Goal: Task Accomplishment & Management: Use online tool/utility

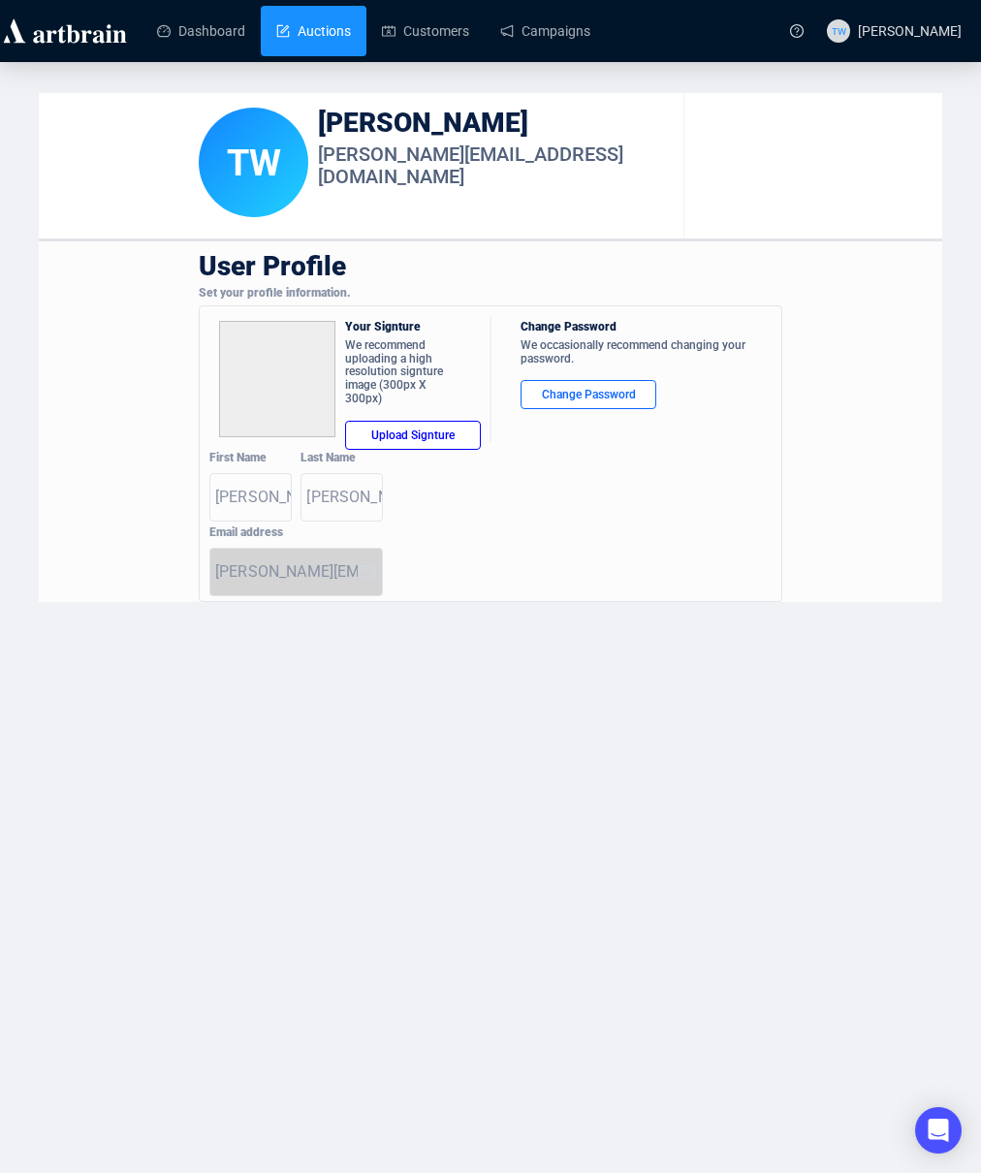
click at [326, 33] on link "Auctions" at bounding box center [313, 31] width 75 height 50
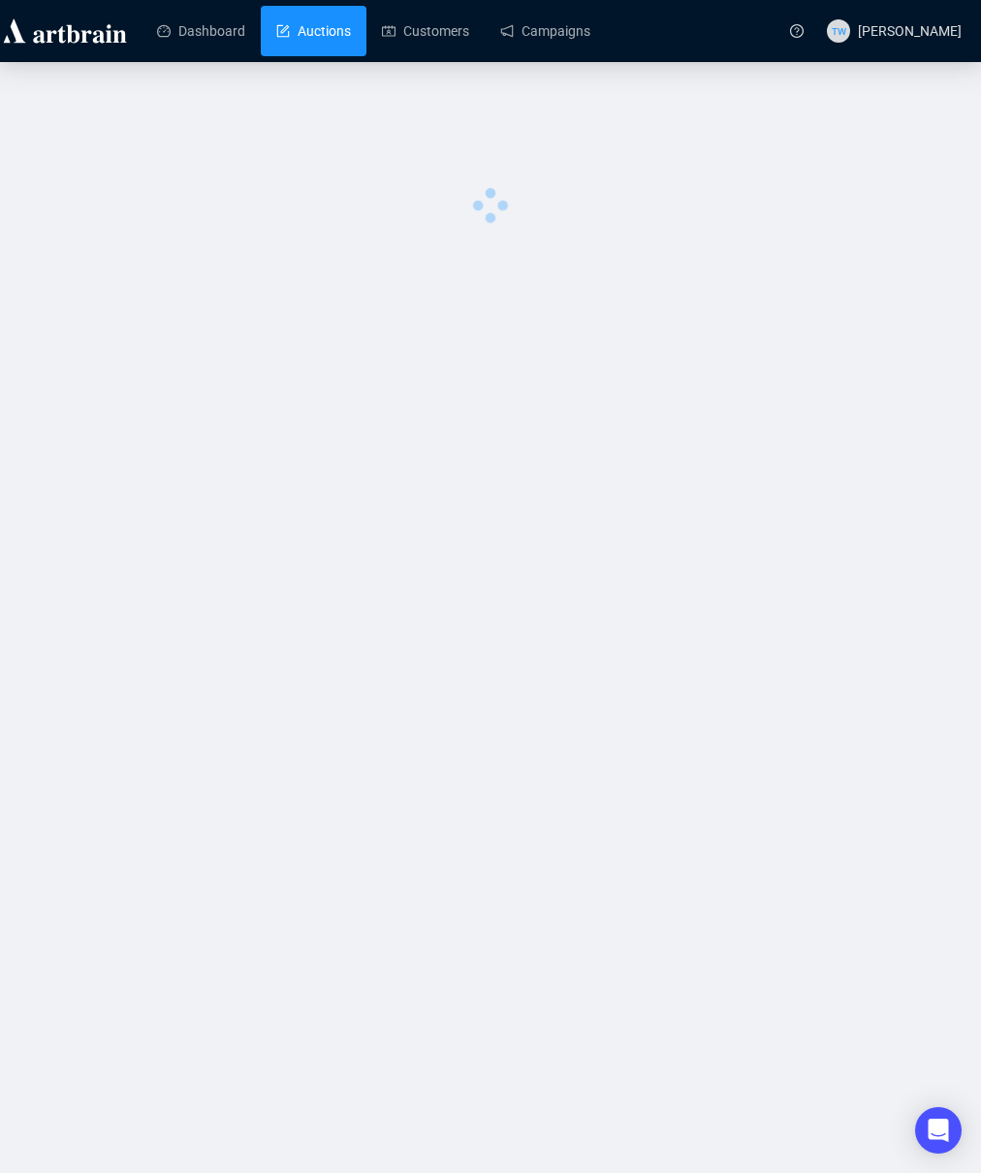
click at [326, 33] on link "Auctions" at bounding box center [313, 31] width 75 height 50
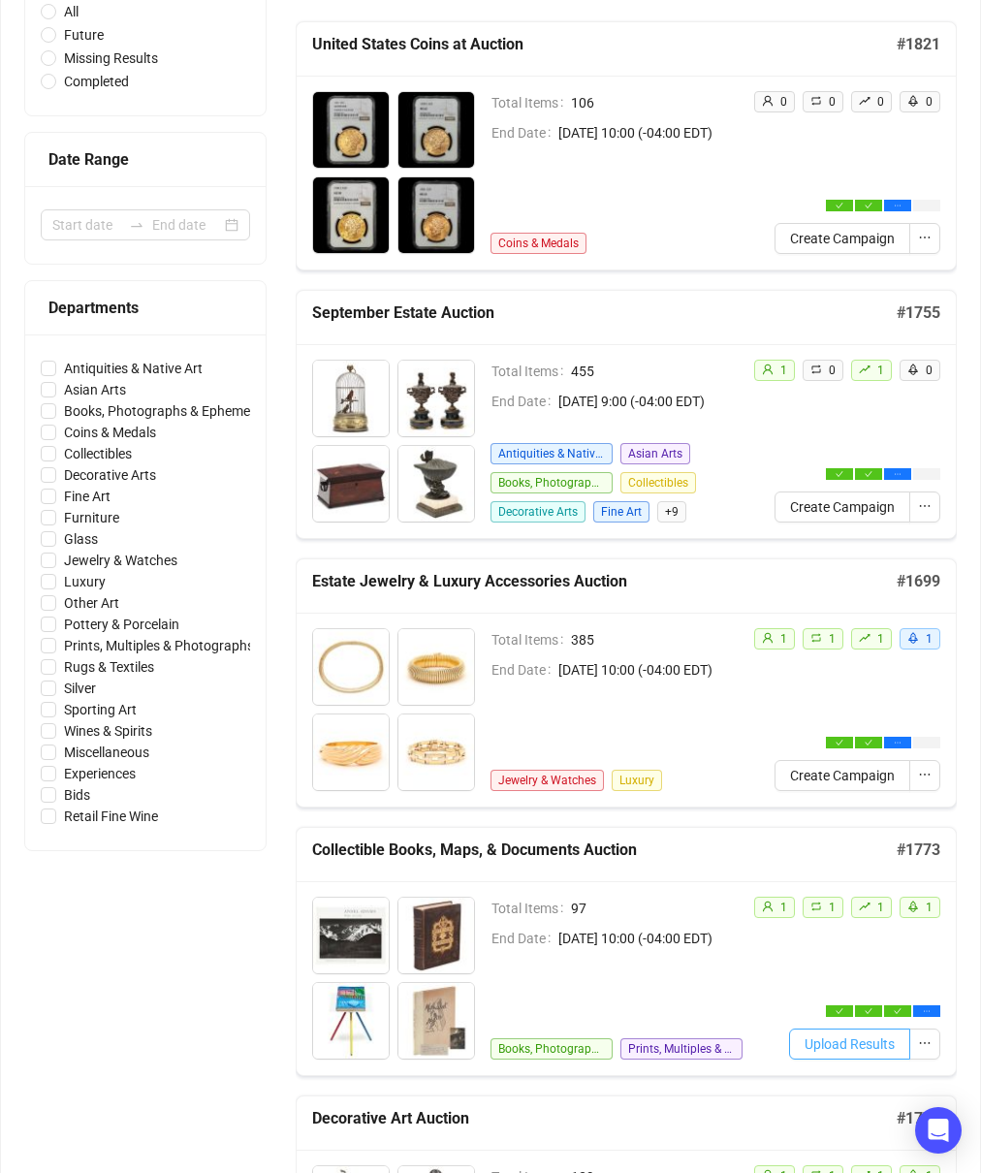
scroll to position [290, 0]
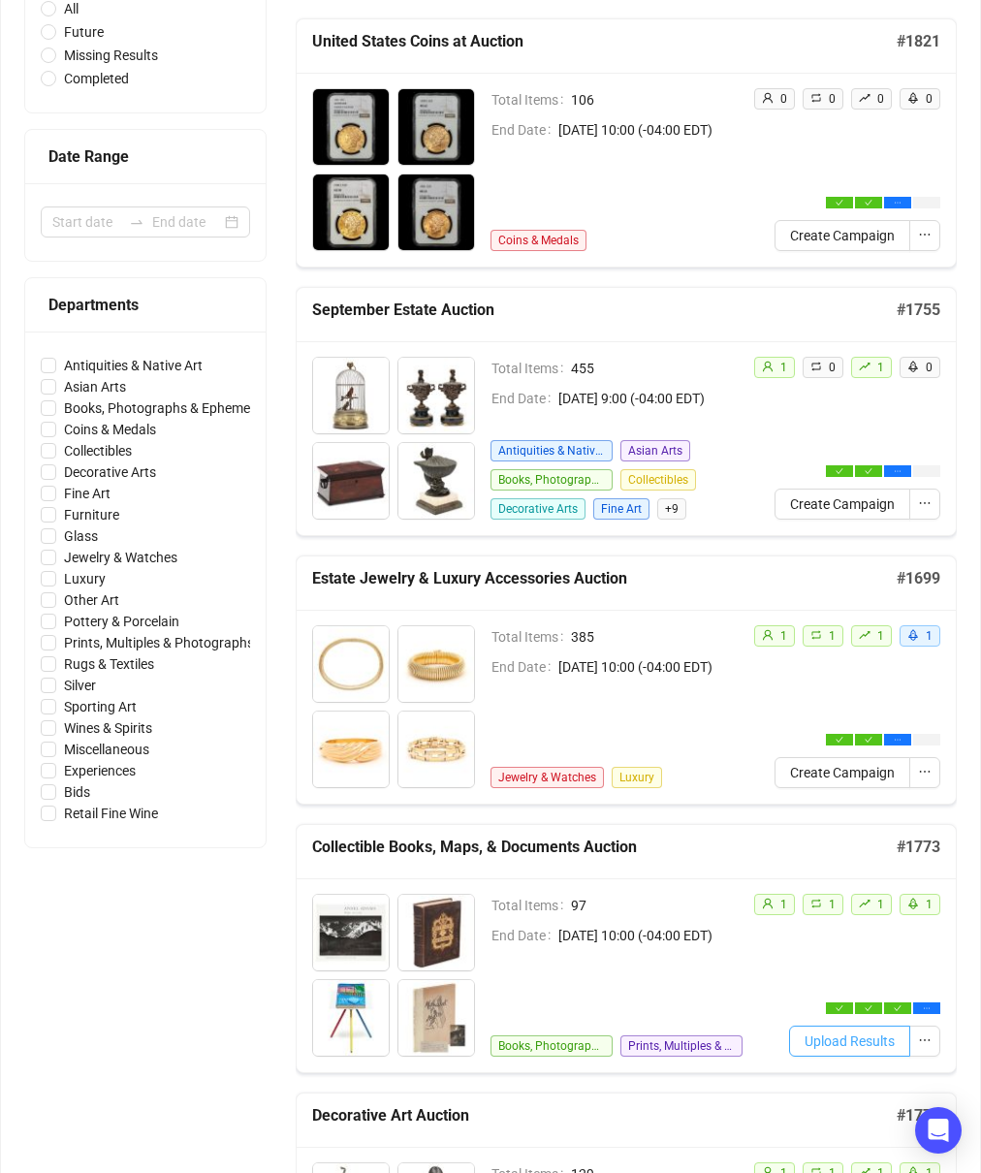
click at [851, 1044] on span "Upload Results" at bounding box center [849, 1040] width 90 height 21
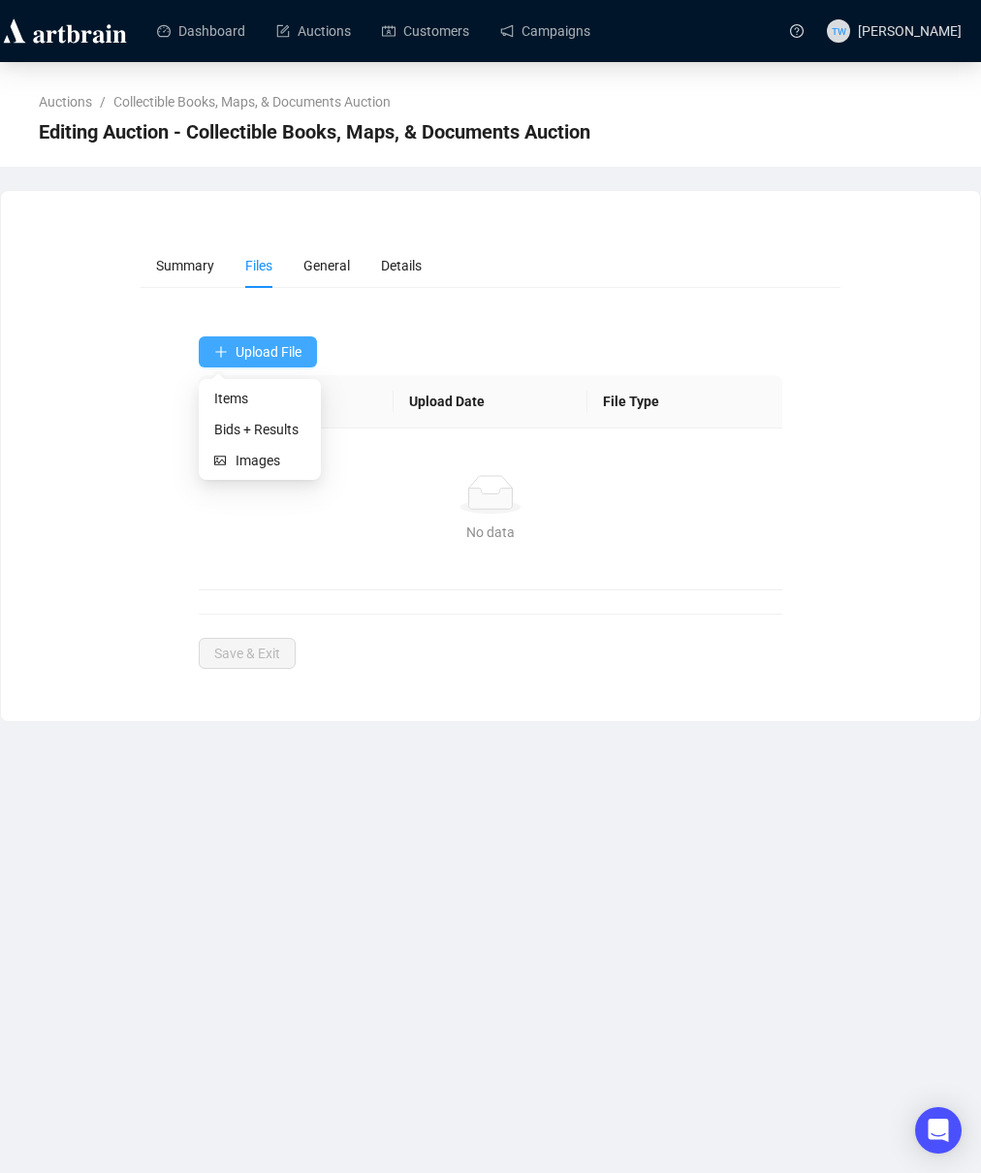
click at [256, 346] on span "Upload File" at bounding box center [268, 352] width 66 height 16
click at [257, 432] on span "Bids + Results" at bounding box center [259, 429] width 91 height 21
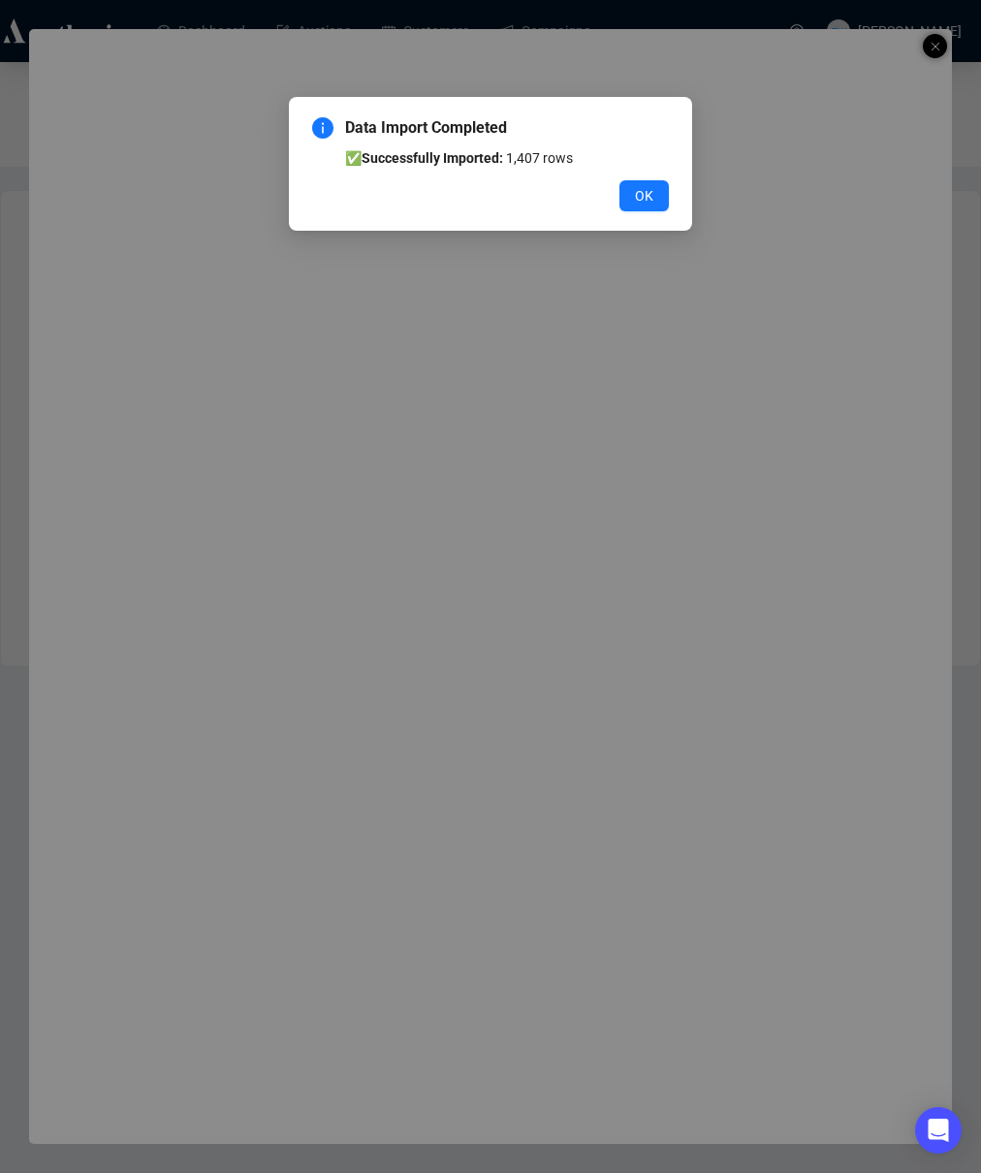
click at [613, 195] on div "OK" at bounding box center [490, 195] width 357 height 31
click at [623, 198] on button "OK" at bounding box center [643, 195] width 49 height 31
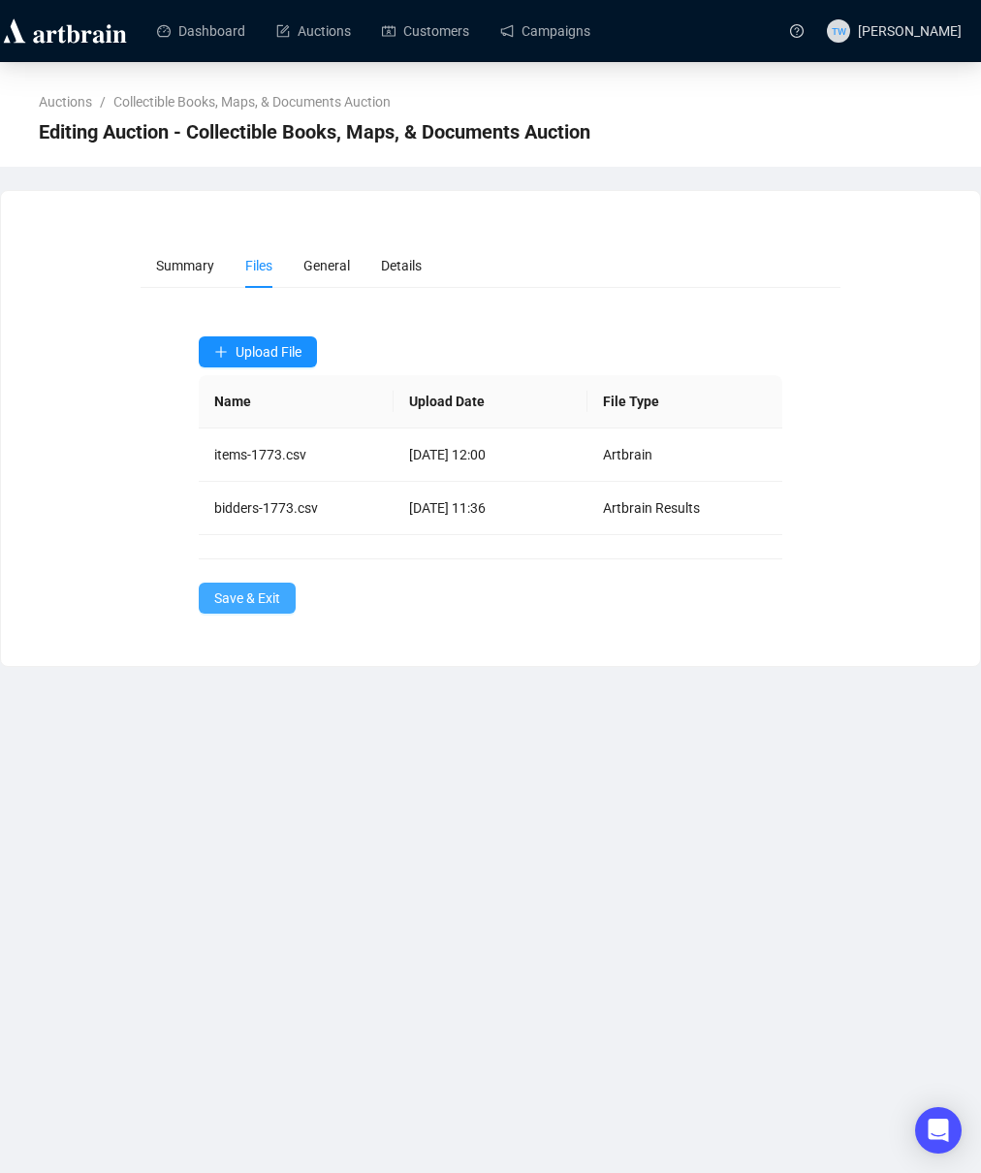
click at [276, 590] on span "Save & Exit" at bounding box center [247, 597] width 66 height 21
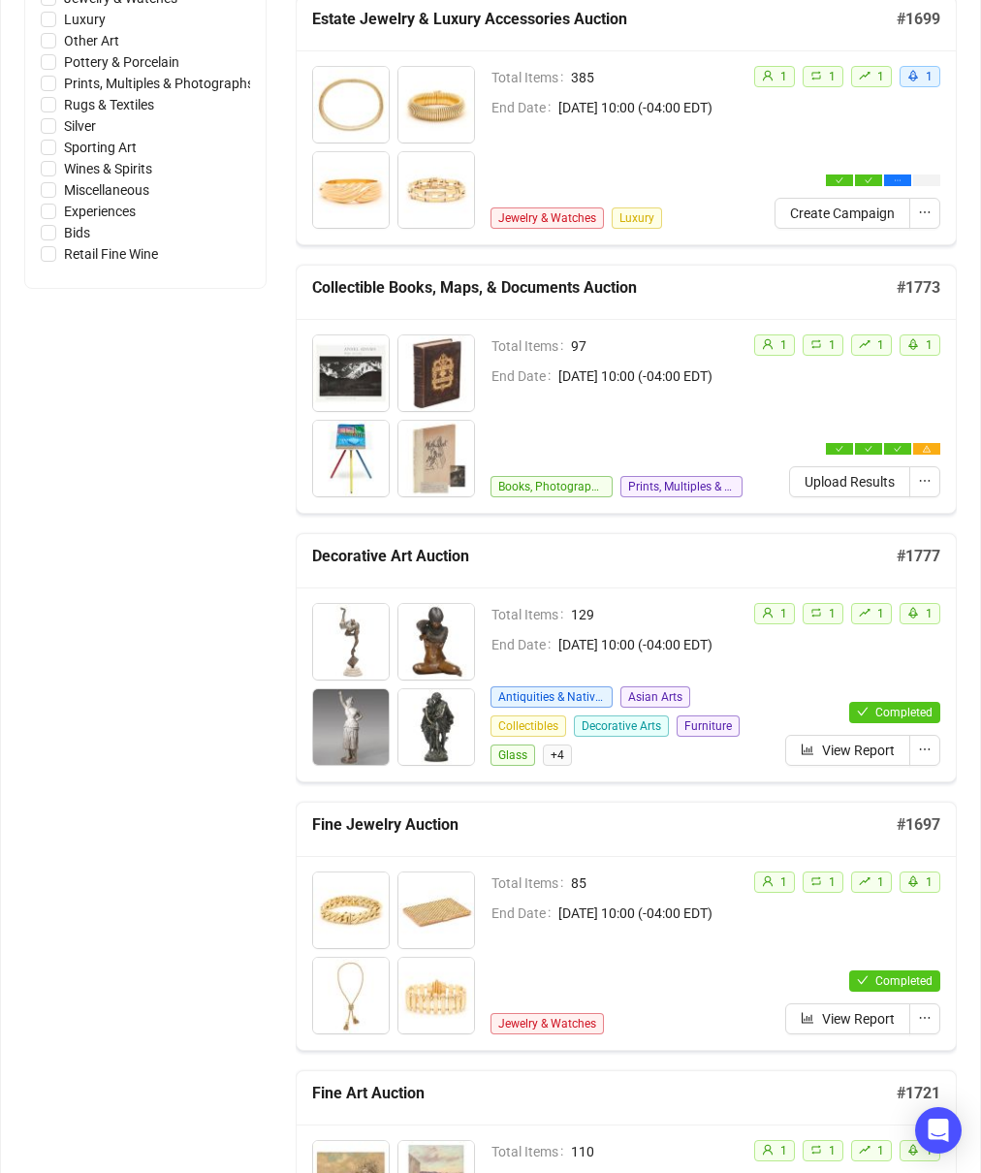
scroll to position [1194, 0]
